Goal: Check status

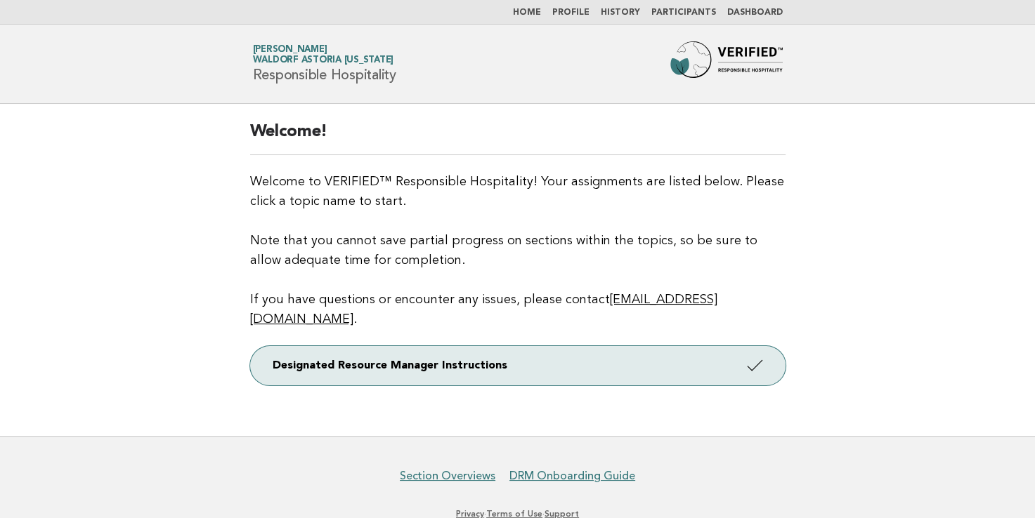
click at [745, 11] on link "Dashboard" at bounding box center [754, 12] width 55 height 8
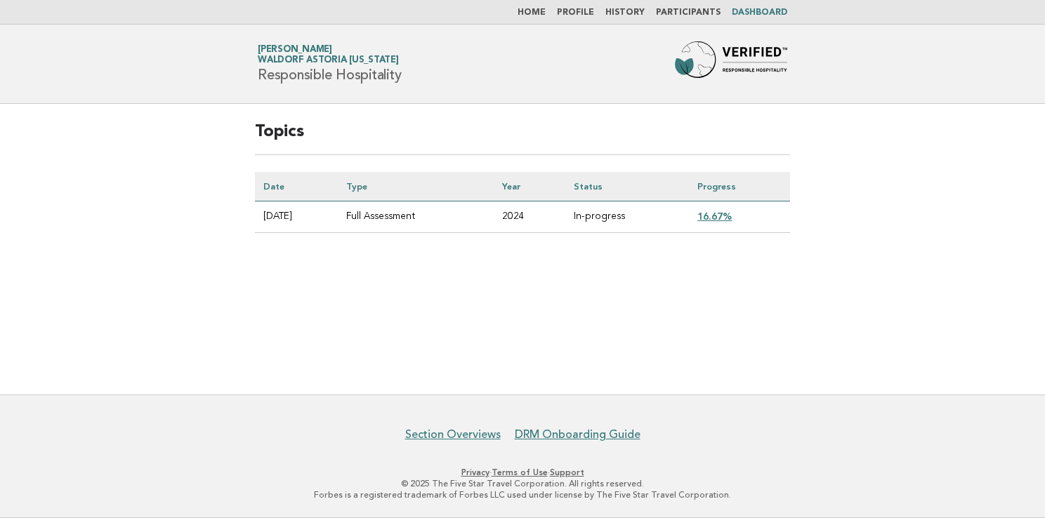
click at [716, 214] on link "16.67%" at bounding box center [714, 216] width 34 height 11
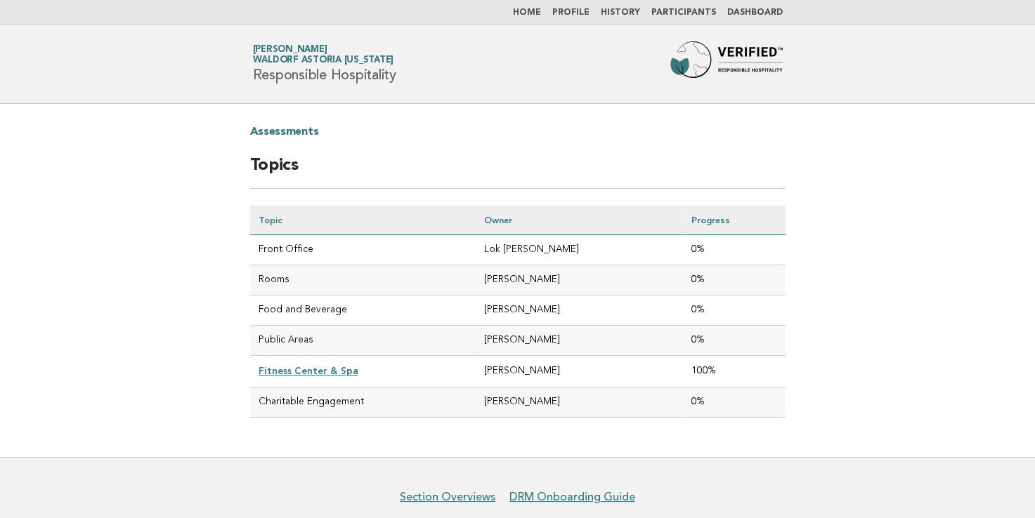
drag, startPoint x: 806, startPoint y: 414, endPoint x: 662, endPoint y: 365, distance: 152.1
click at [662, 365] on main "Assessments Topics Topic Owner Progress Front Office Lok Rathore 0% Rooms Bret …" at bounding box center [517, 280] width 1035 height 353
drag, startPoint x: 662, startPoint y: 365, endPoint x: 761, endPoint y: 406, distance: 106.4
click at [761, 406] on td "0%" at bounding box center [733, 403] width 103 height 30
click at [763, 406] on td "0%" at bounding box center [733, 403] width 103 height 30
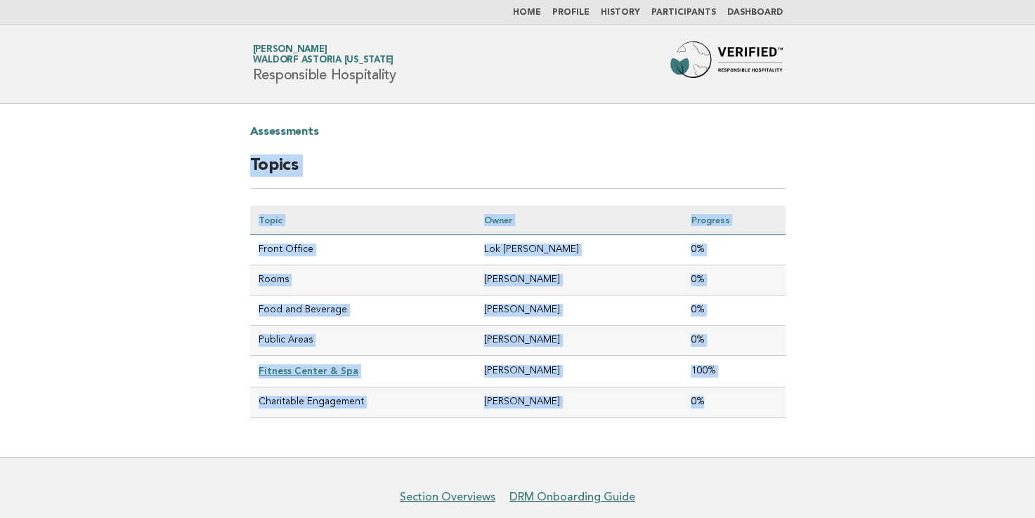
drag, startPoint x: 742, startPoint y: 407, endPoint x: 249, endPoint y: 160, distance: 551.3
click at [249, 160] on div "Assessments Topics Topic Owner Progress Front Office Lok Rathore 0% Rooms Bret …" at bounding box center [517, 280] width 569 height 353
copy div "Topics Topic Owner Progress Front Office Lok Rathore 0% Rooms Bret Campbell 0% …"
click at [117, 306] on main "Assessments Topics Topic Owner Progress Front Office Lok Rathore 0% Rooms Bret …" at bounding box center [517, 280] width 1035 height 353
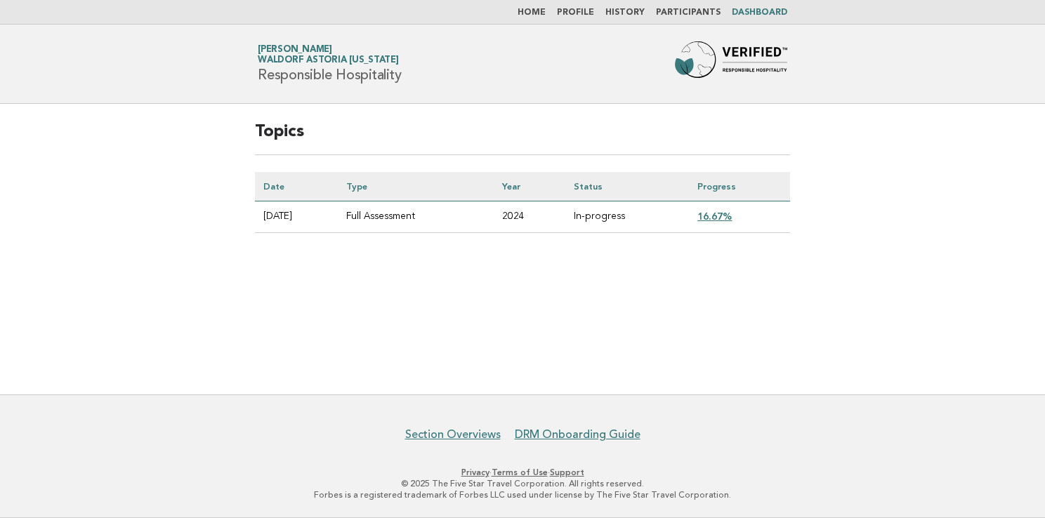
click at [730, 211] on link "16.67%" at bounding box center [714, 216] width 34 height 11
